Goal: Find specific page/section: Find specific page/section

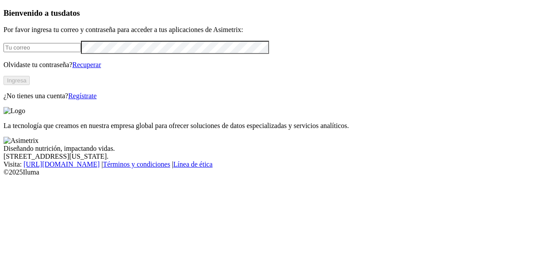
type input "[EMAIL_ADDRESS][DOMAIN_NAME]"
click at [30, 85] on button "Ingresa" at bounding box center [17, 80] width 26 height 9
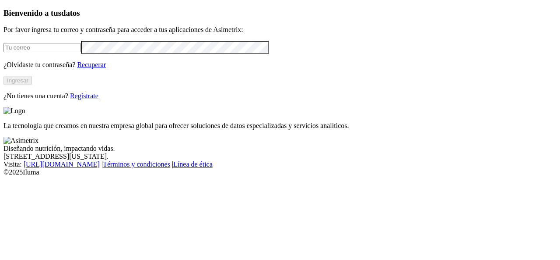
type input "[EMAIL_ADDRESS][DOMAIN_NAME]"
click at [32, 85] on button "Ingresar" at bounding box center [18, 80] width 28 height 9
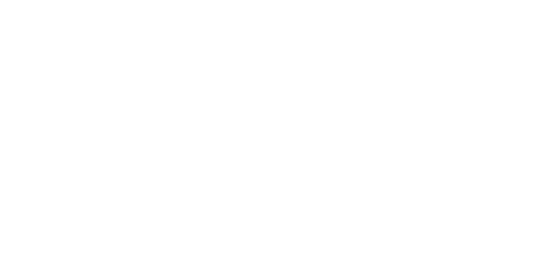
scroll to position [60, 0]
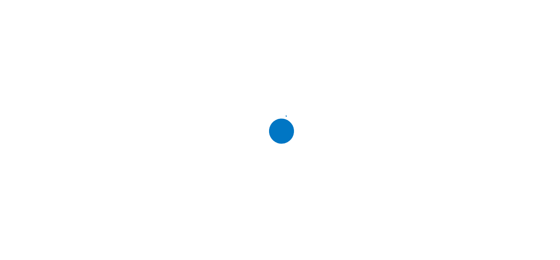
scroll to position [0, 0]
